Goal: Use online tool/utility: Utilize a website feature to perform a specific function

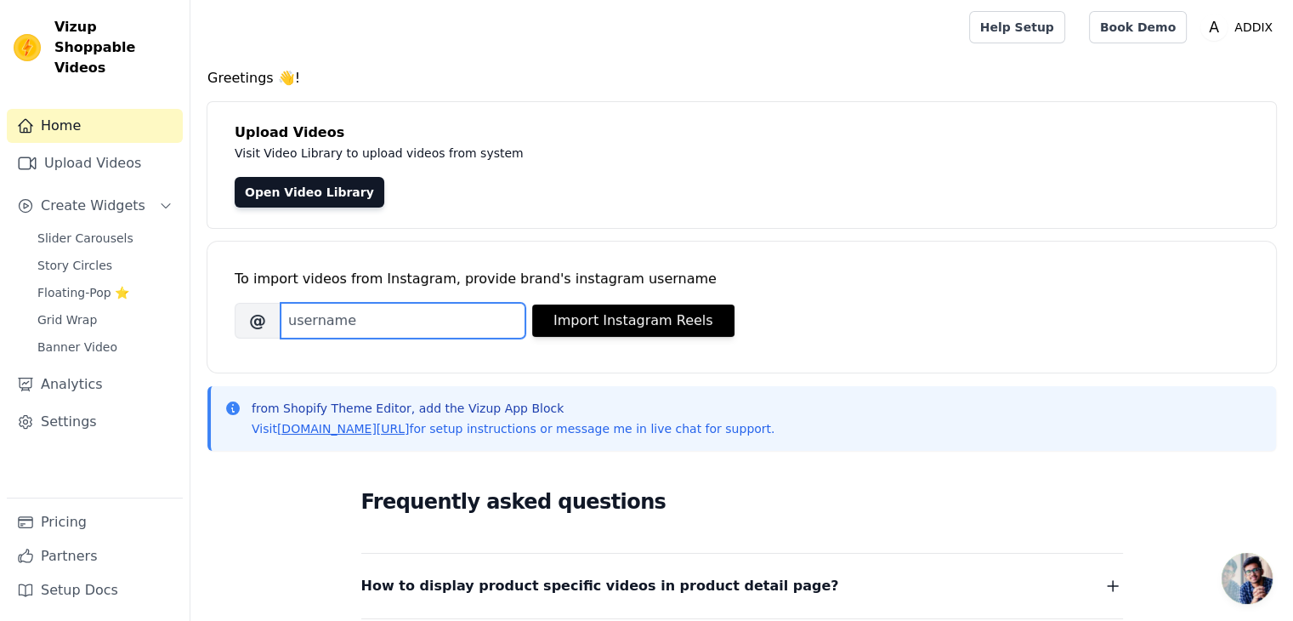
click at [418, 332] on input "Brand's Instagram Username" at bounding box center [403, 321] width 245 height 36
click at [325, 317] on input "Brand's Instagram Username" at bounding box center [403, 321] width 245 height 36
click at [332, 317] on input "Brand's Instagram Username" at bounding box center [403, 321] width 245 height 36
type input "addix"
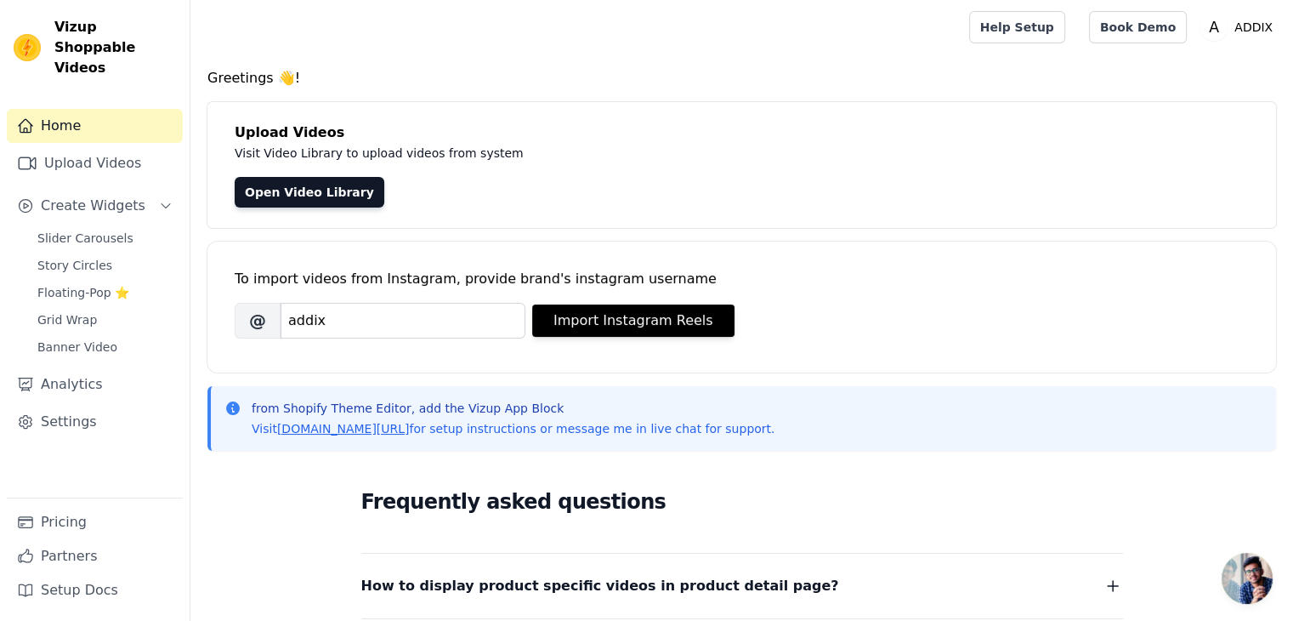
click at [980, 287] on div "To import videos from Instagram, provide brand's instagram username" at bounding box center [742, 279] width 1014 height 20
click at [632, 314] on button "Import Instagram Reels" at bounding box center [633, 320] width 202 height 32
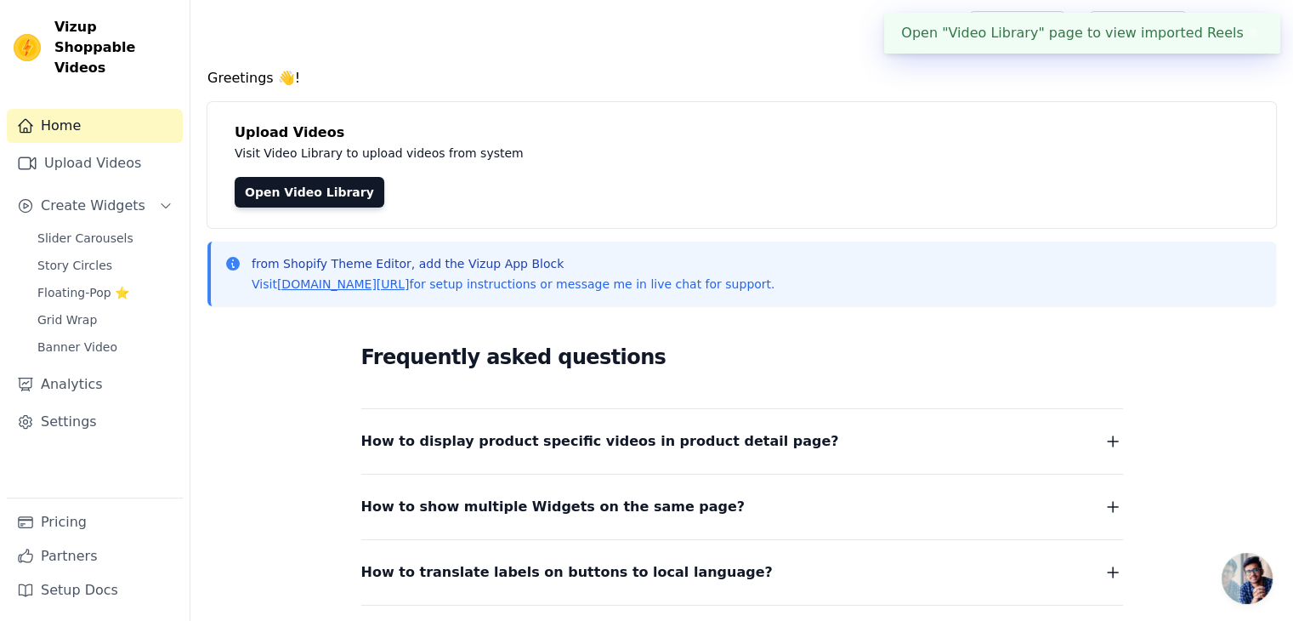
click at [1211, 31] on div "Open "Video Library" page to view imported Reels ✖" at bounding box center [1082, 33] width 396 height 41
click at [1244, 31] on button "✖" at bounding box center [1254, 33] width 20 height 20
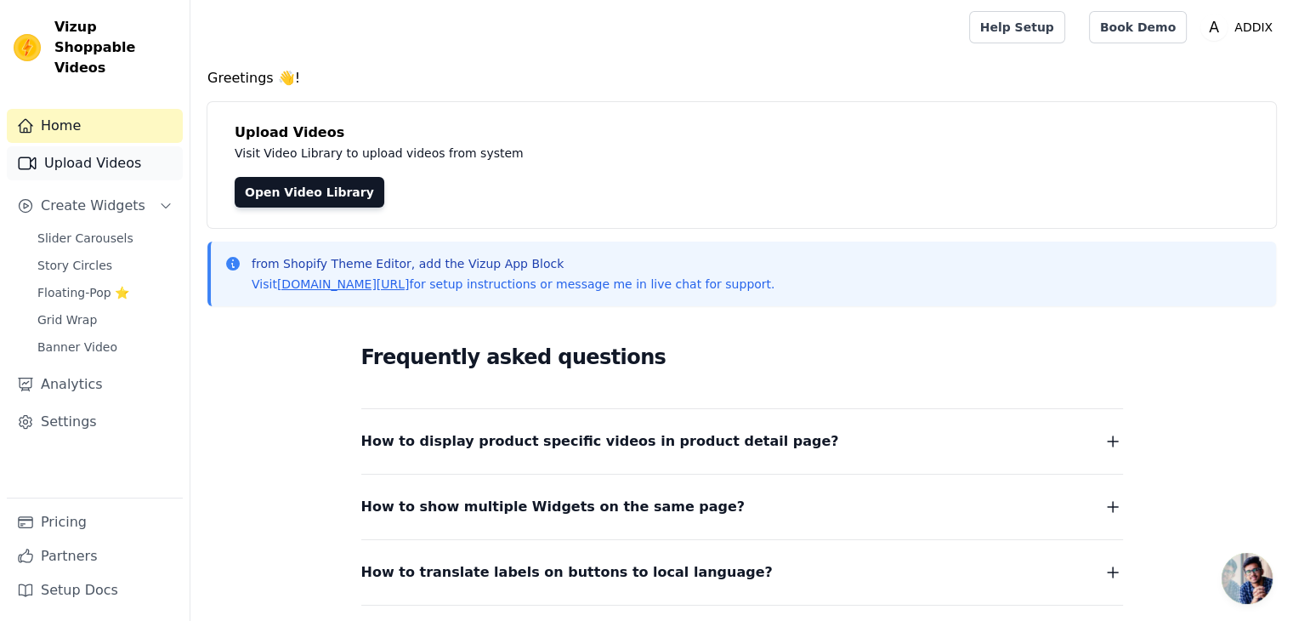
click at [87, 151] on link "Upload Videos" at bounding box center [95, 163] width 176 height 34
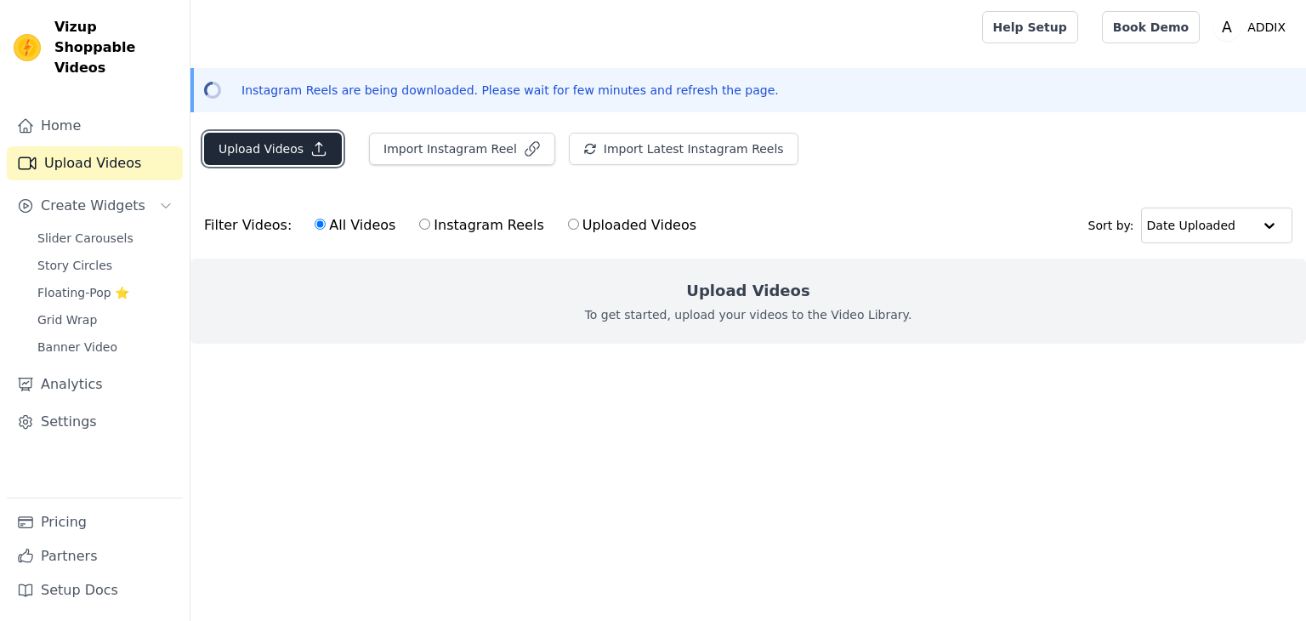
click at [315, 157] on button "Upload Videos" at bounding box center [273, 149] width 138 height 32
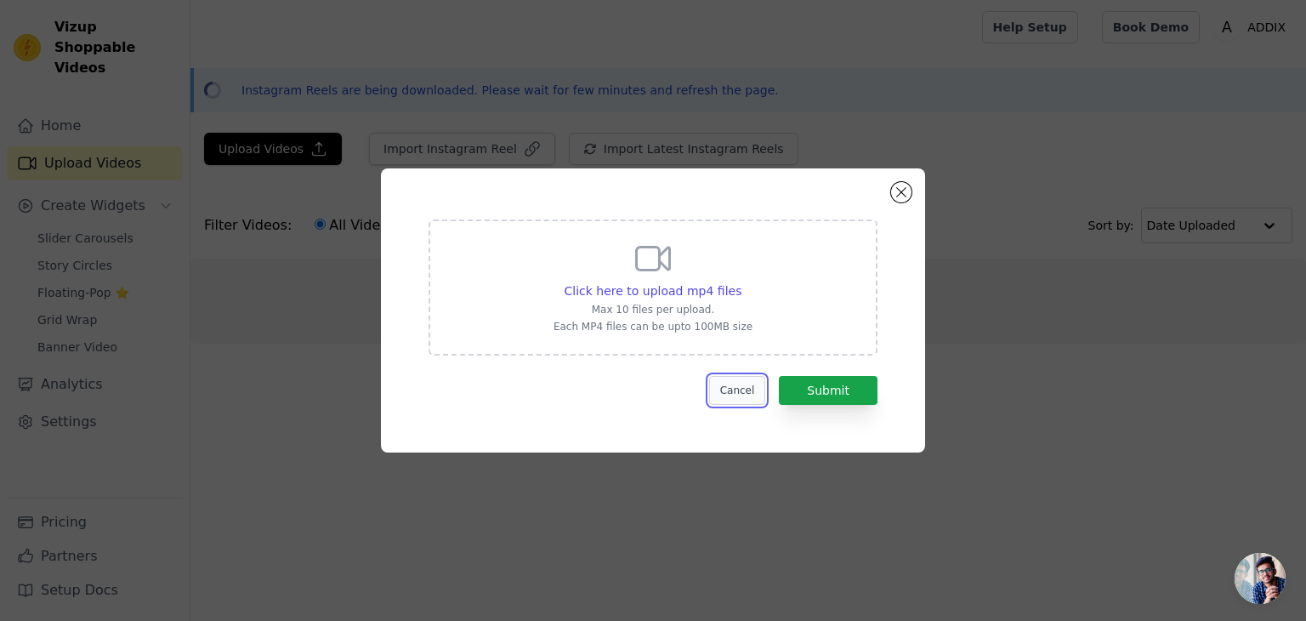
click at [755, 389] on button "Cancel" at bounding box center [737, 390] width 57 height 29
